Goal: Navigation & Orientation: Understand site structure

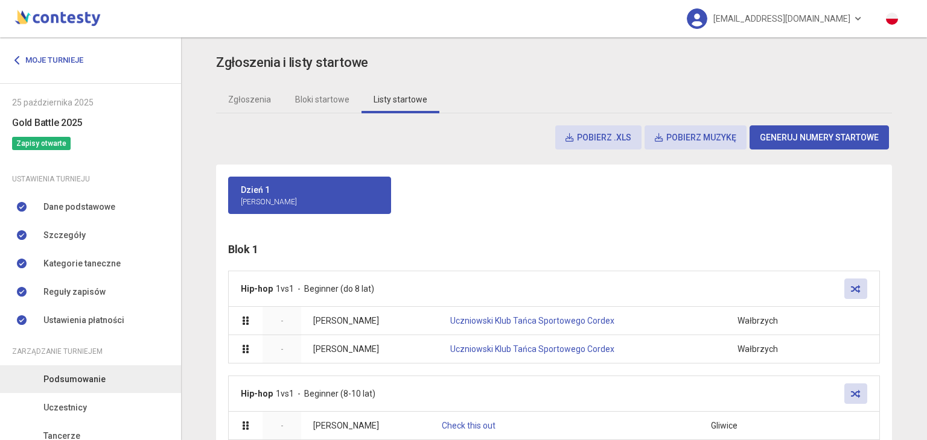
click at [72, 382] on span "Podsumowanie" at bounding box center [74, 379] width 62 height 13
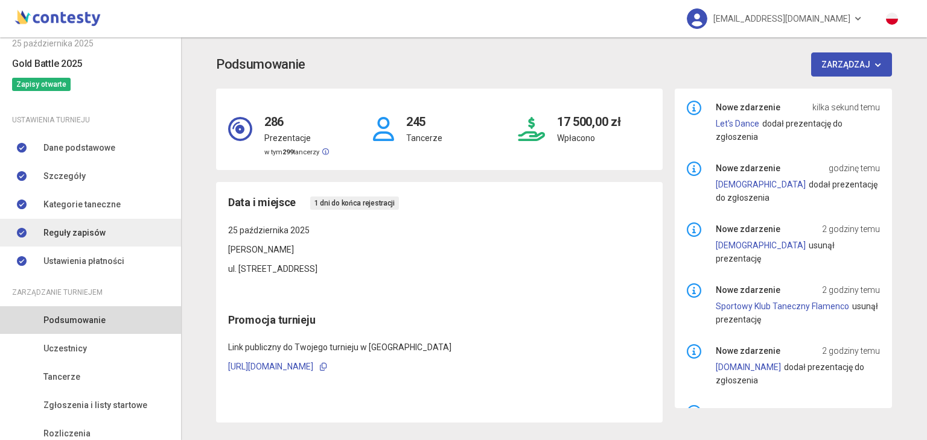
scroll to position [103, 0]
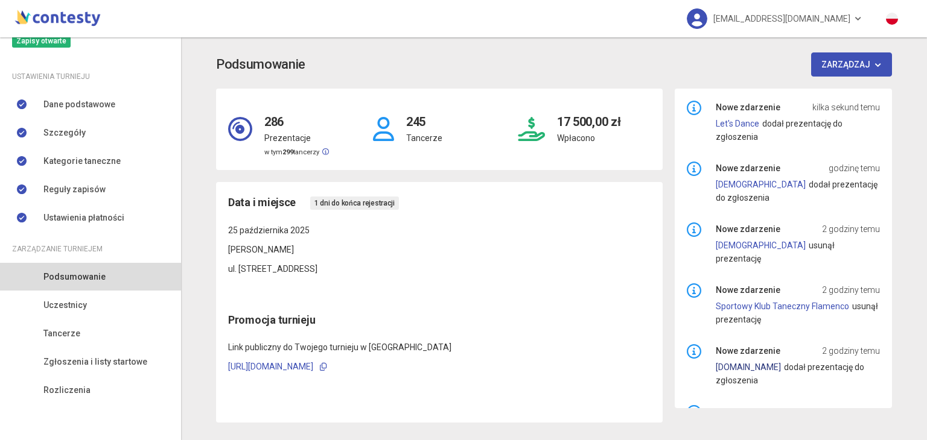
click at [770, 363] on link "[DOMAIN_NAME]" at bounding box center [747, 368] width 65 height 10
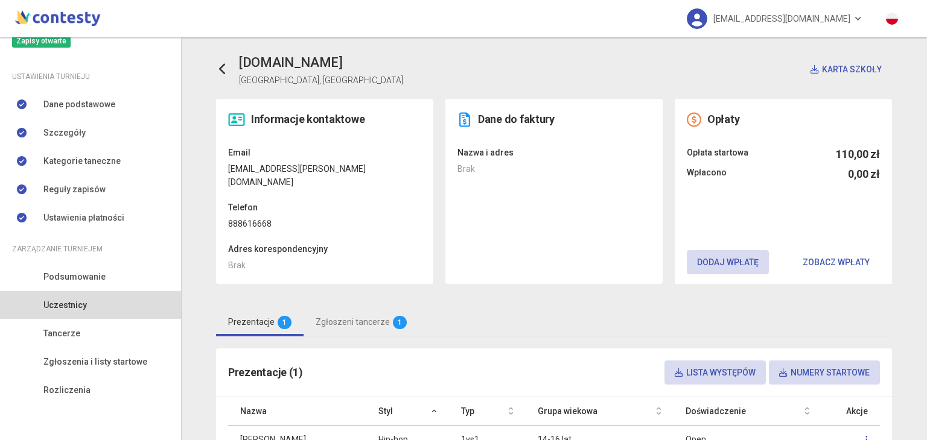
scroll to position [95, 0]
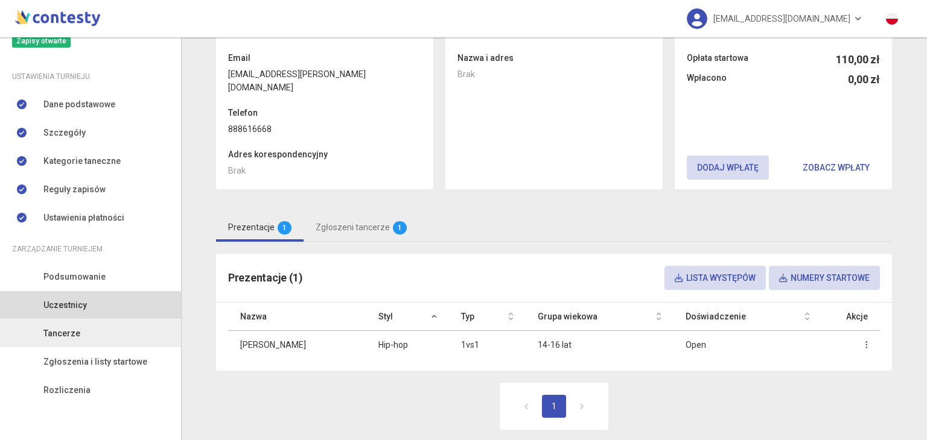
click at [118, 320] on link "Tancerze" at bounding box center [90, 334] width 181 height 28
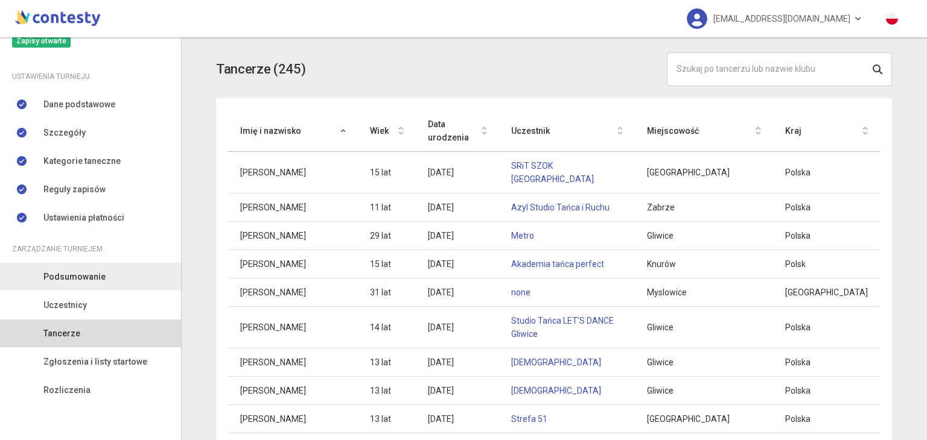
click at [113, 290] on link "Podsumowanie" at bounding box center [90, 277] width 181 height 28
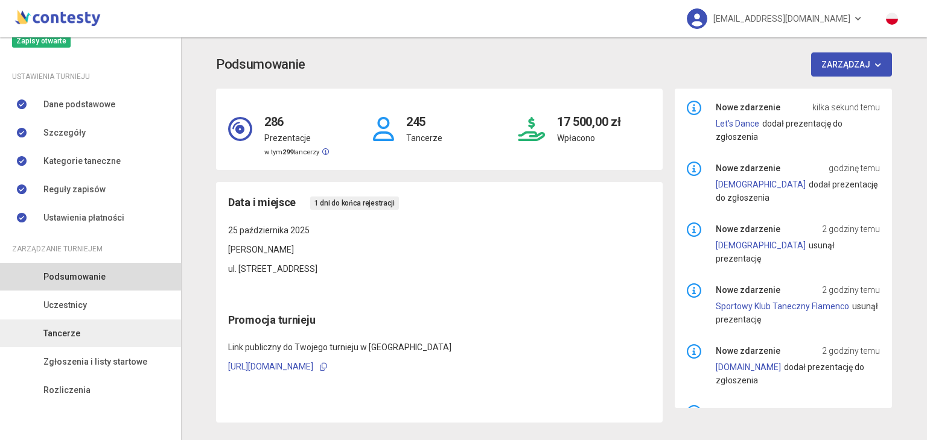
click at [86, 346] on link "Tancerze" at bounding box center [90, 334] width 181 height 28
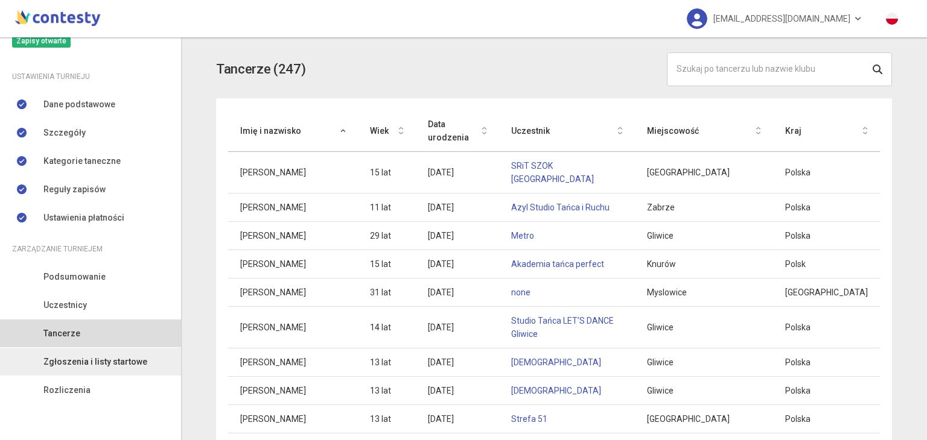
click at [83, 357] on span "Zgłoszenia i listy startowe" at bounding box center [95, 361] width 104 height 13
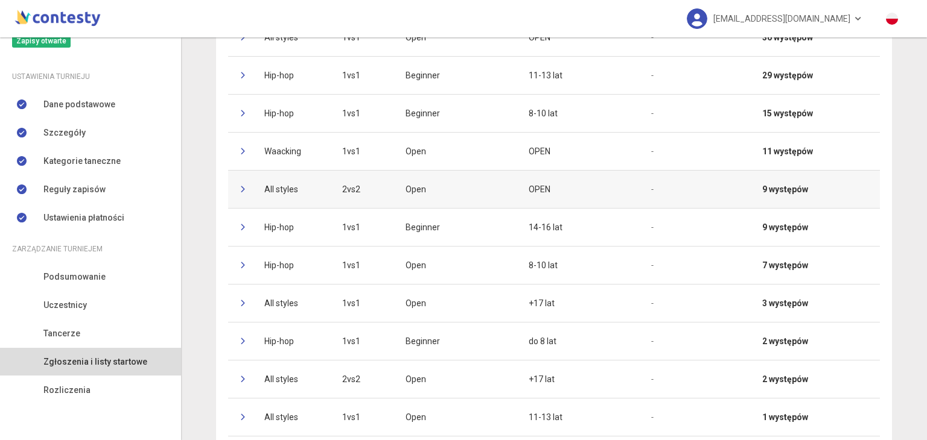
scroll to position [288, 0]
